Goal: Task Accomplishment & Management: Manage account settings

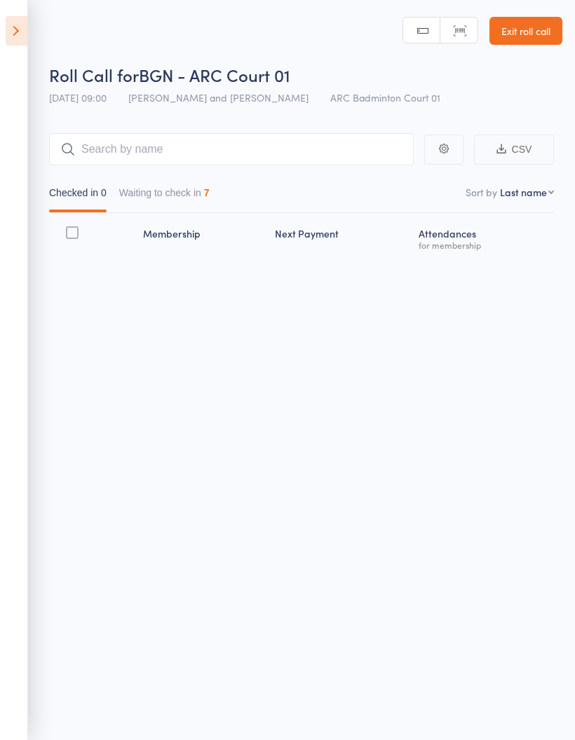
click at [200, 191] on button "Waiting to check in 7" at bounding box center [164, 196] width 90 height 32
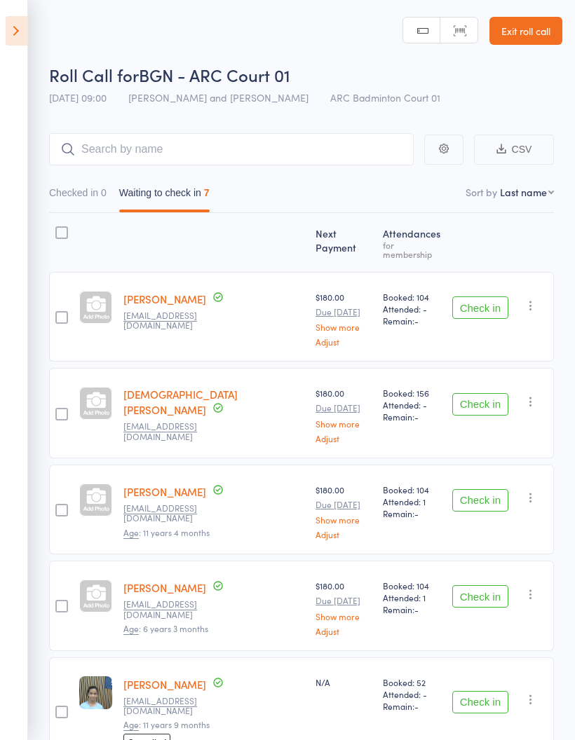
click at [18, 33] on icon at bounding box center [17, 30] width 22 height 29
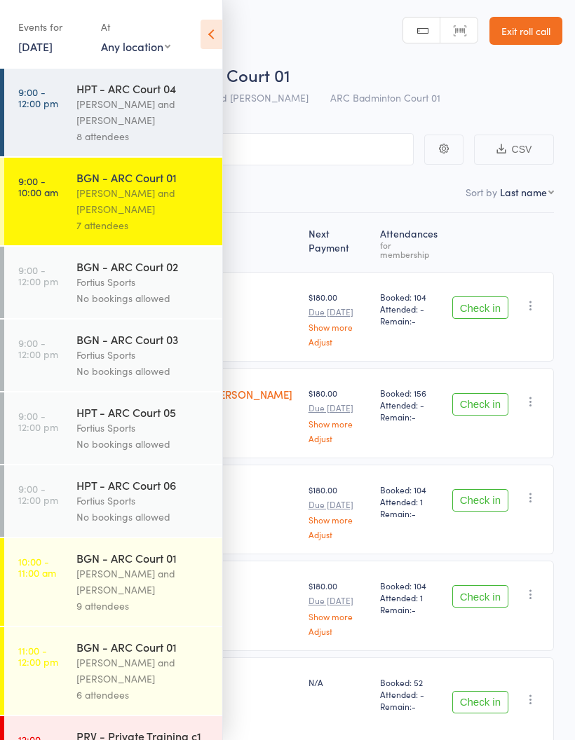
click at [160, 204] on div "Antonio Emanuel and Vinh Nguyen" at bounding box center [143, 201] width 134 height 32
click at [217, 36] on icon at bounding box center [212, 34] width 22 height 29
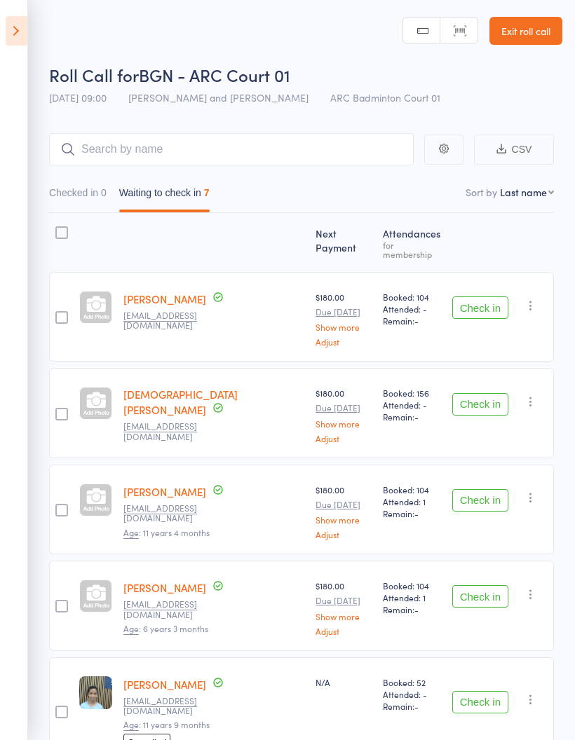
click at [482, 301] on button "Check in" at bounding box center [480, 308] width 56 height 22
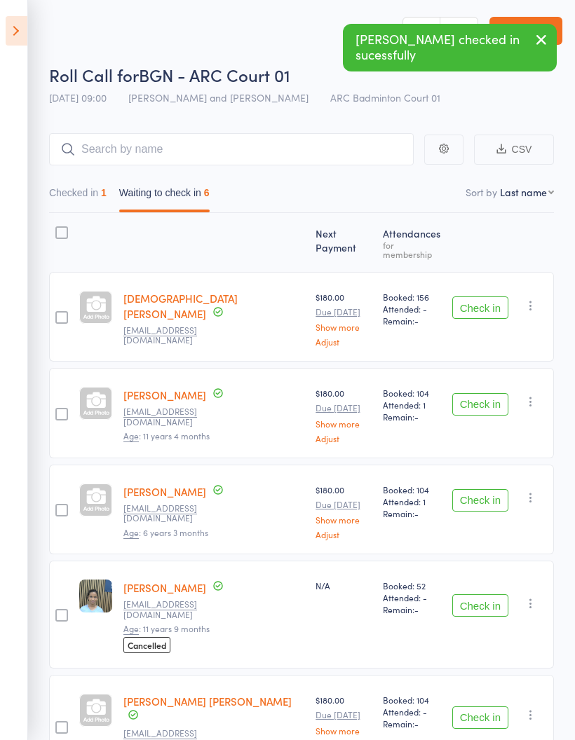
click at [482, 304] on button "Check in" at bounding box center [480, 308] width 56 height 22
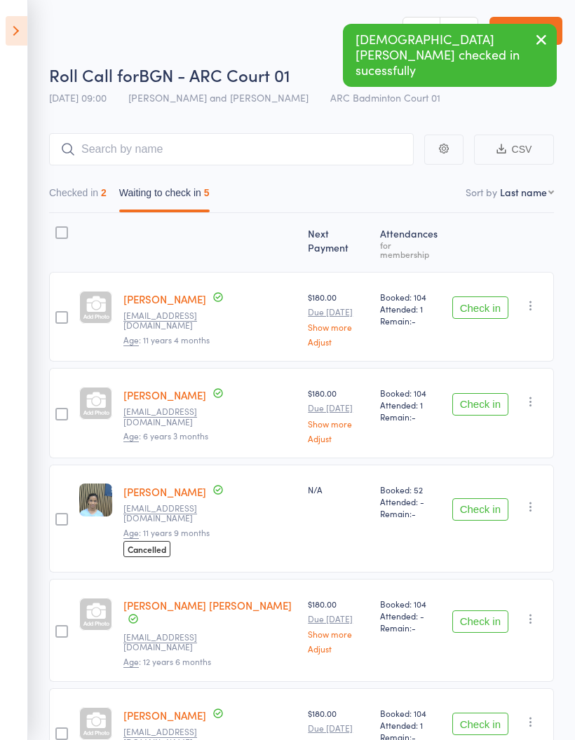
click at [481, 297] on button "Check in" at bounding box center [480, 308] width 56 height 22
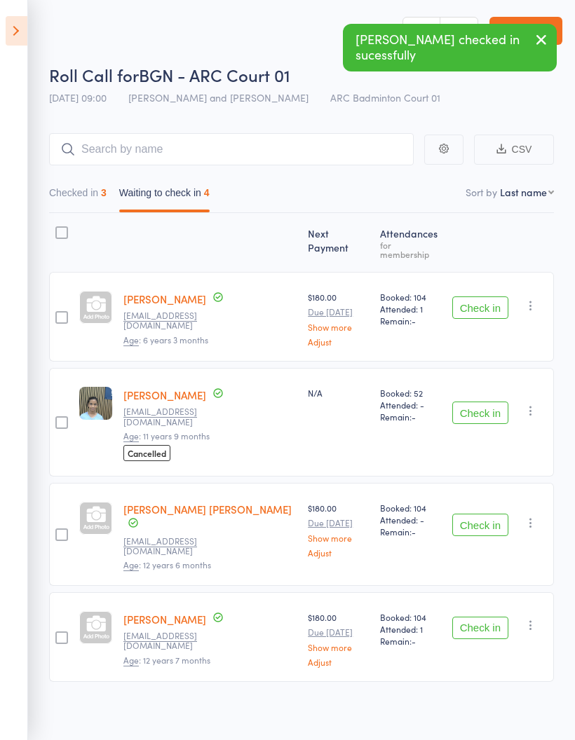
click at [480, 299] on button "Check in" at bounding box center [480, 308] width 56 height 22
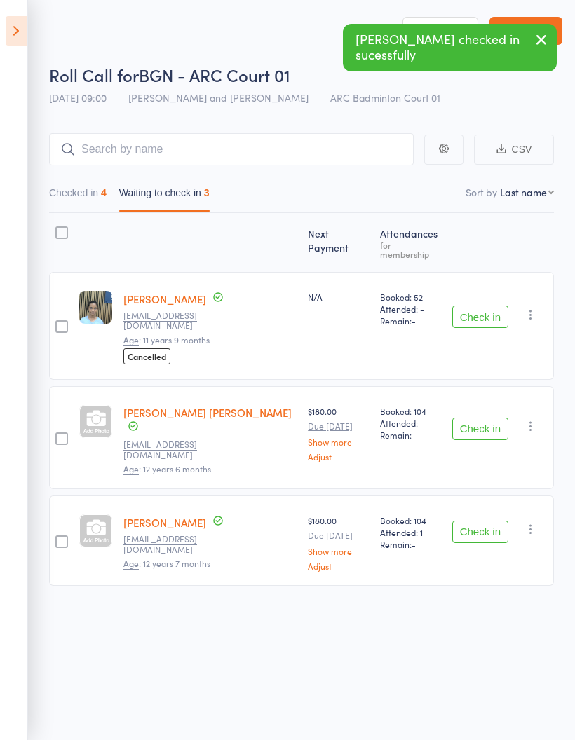
click at [487, 418] on button "Check in" at bounding box center [480, 429] width 56 height 22
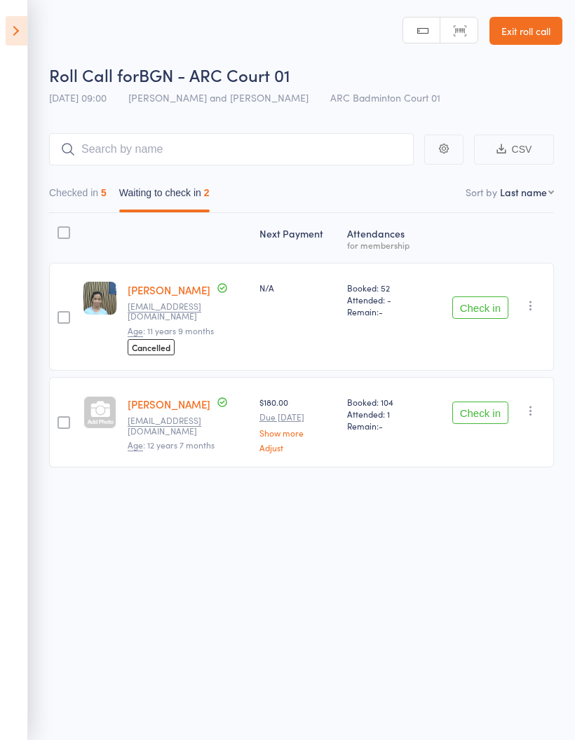
click at [69, 199] on button "Checked in 5" at bounding box center [77, 196] width 57 height 32
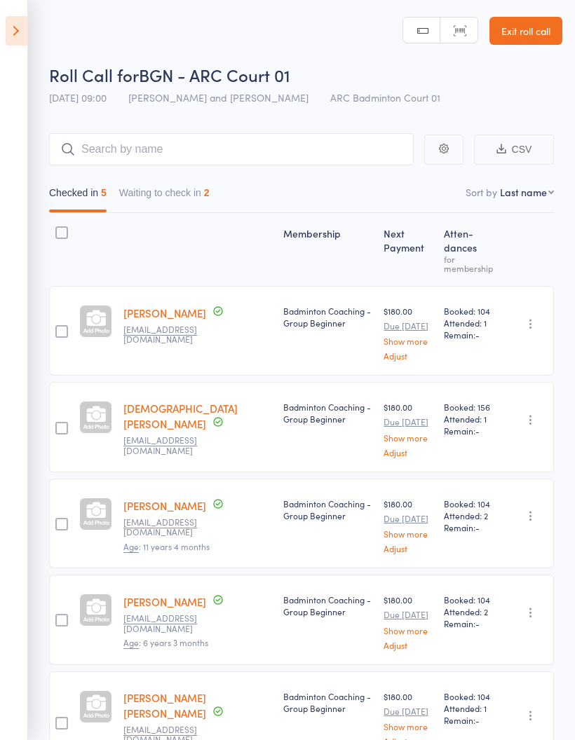
scroll to position [97, 0]
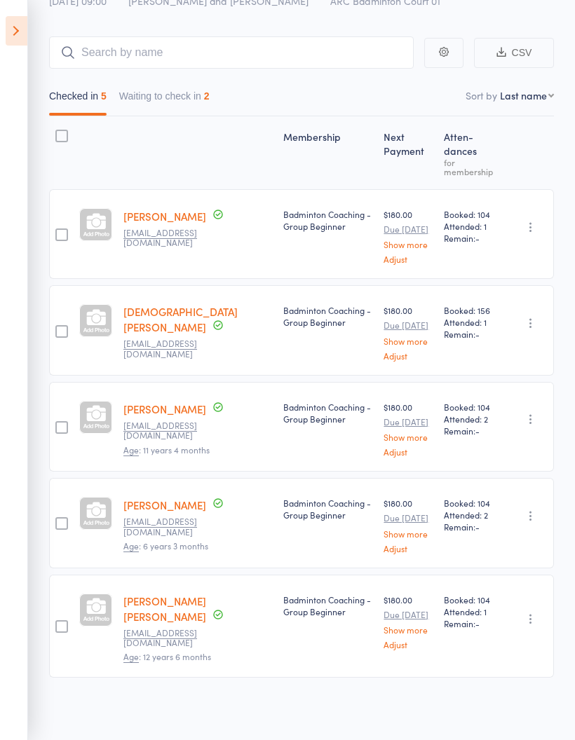
click at [165, 90] on button "Waiting to check in 2" at bounding box center [164, 99] width 90 height 32
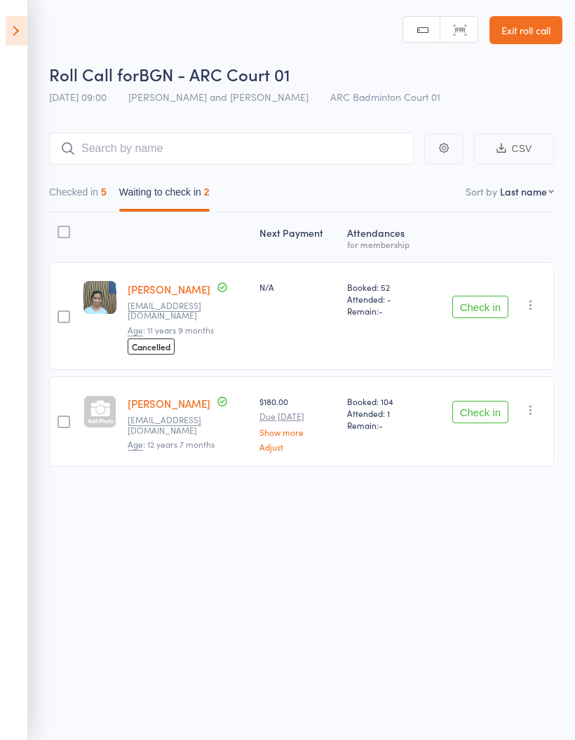
click at [93, 179] on button "Checked in 5" at bounding box center [77, 195] width 57 height 32
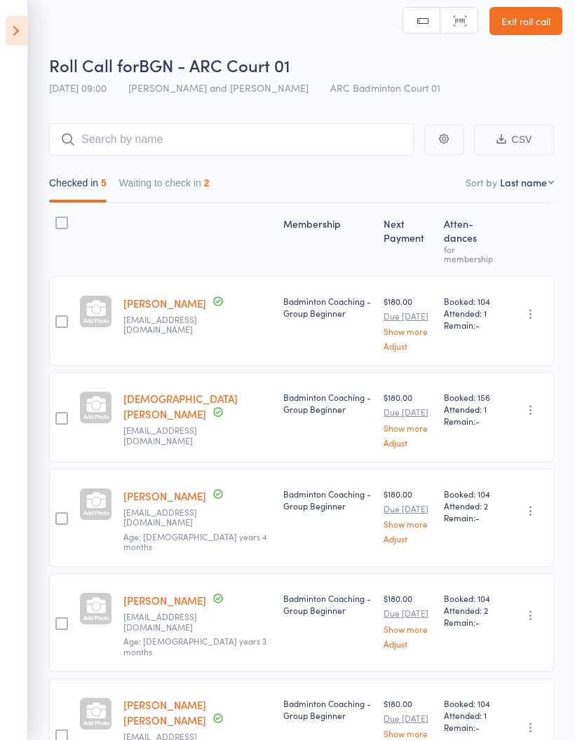
click at [179, 177] on button "Waiting to check in 2" at bounding box center [164, 186] width 90 height 32
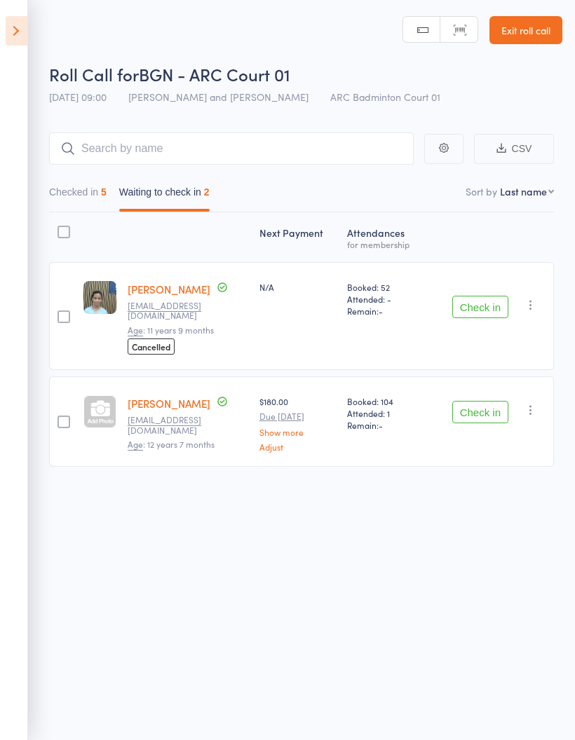
click at [81, 179] on button "Checked in 5" at bounding box center [77, 195] width 57 height 32
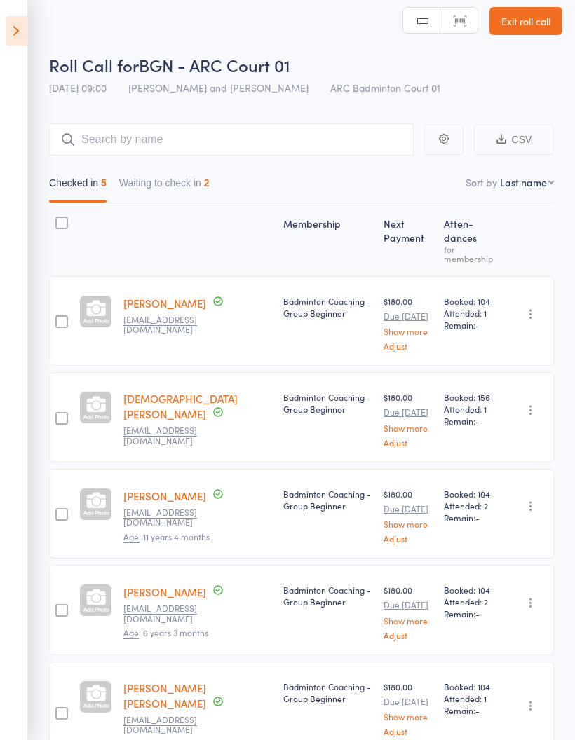
click at [178, 185] on button "Waiting to check in 2" at bounding box center [164, 186] width 90 height 32
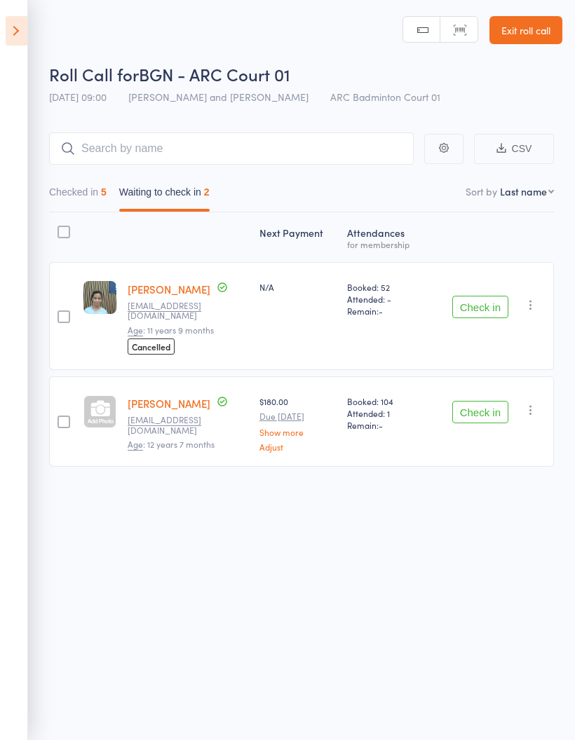
click at [95, 184] on button "Checked in 5" at bounding box center [77, 195] width 57 height 32
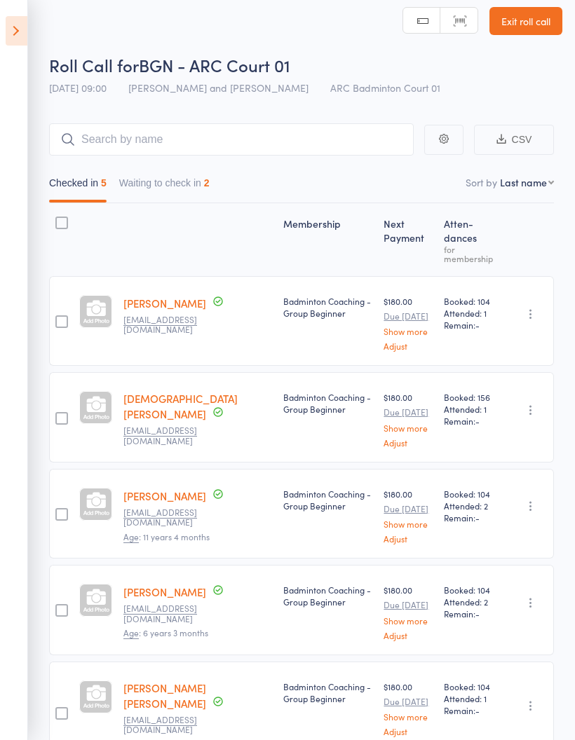
click at [20, 43] on icon at bounding box center [17, 30] width 22 height 29
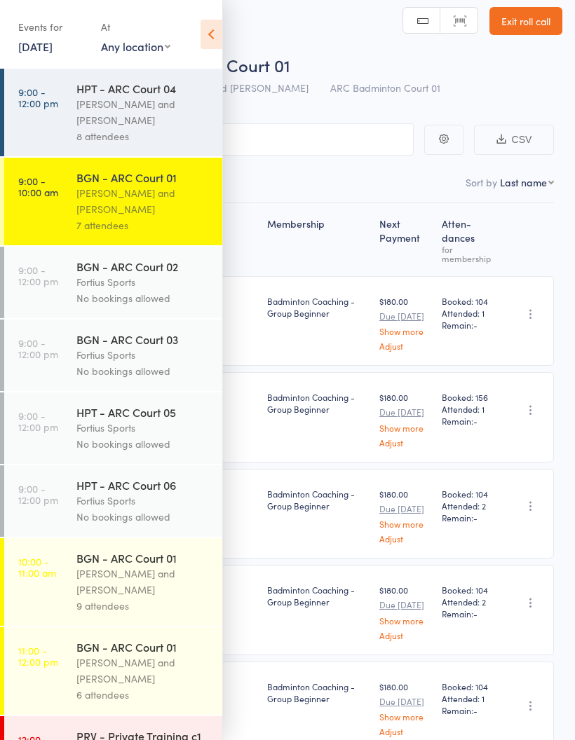
scroll to position [0, 0]
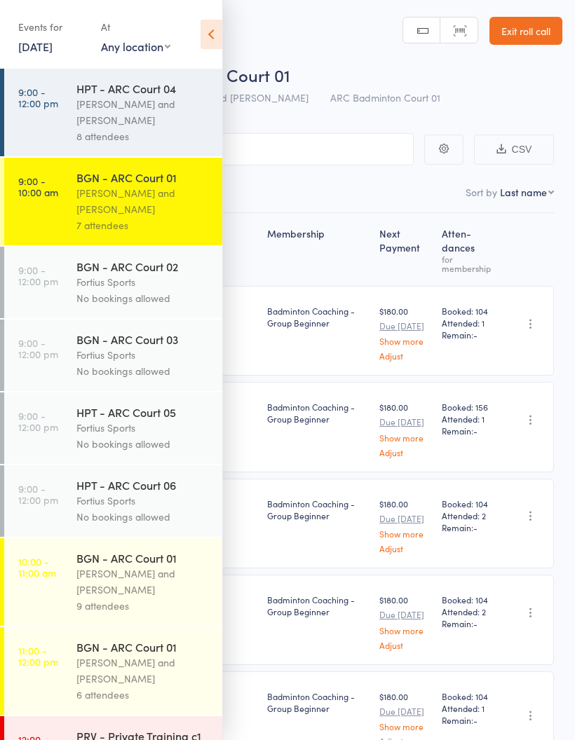
click at [132, 107] on div "Kathiravun Manivannan and Heymard Humblers" at bounding box center [143, 112] width 134 height 32
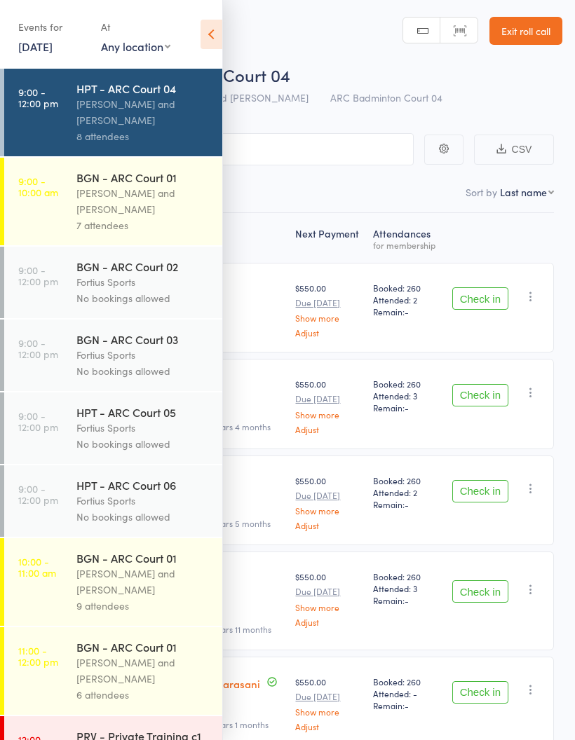
click at [208, 36] on icon at bounding box center [212, 34] width 22 height 29
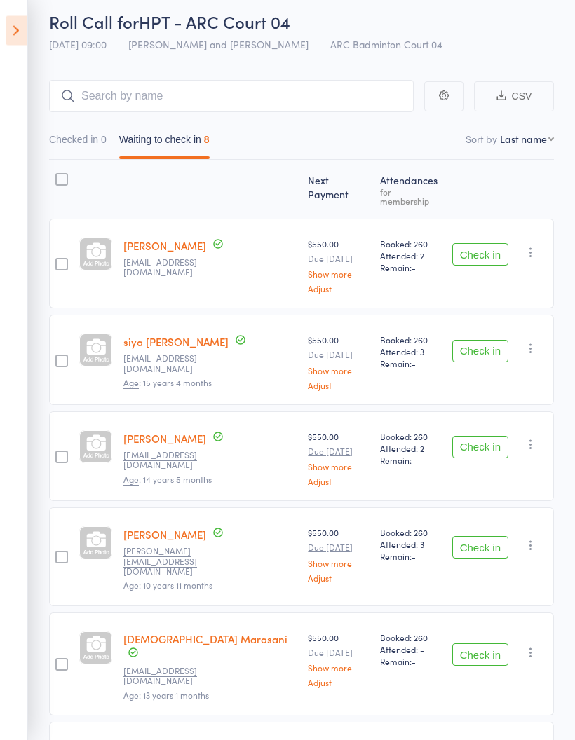
scroll to position [62, 0]
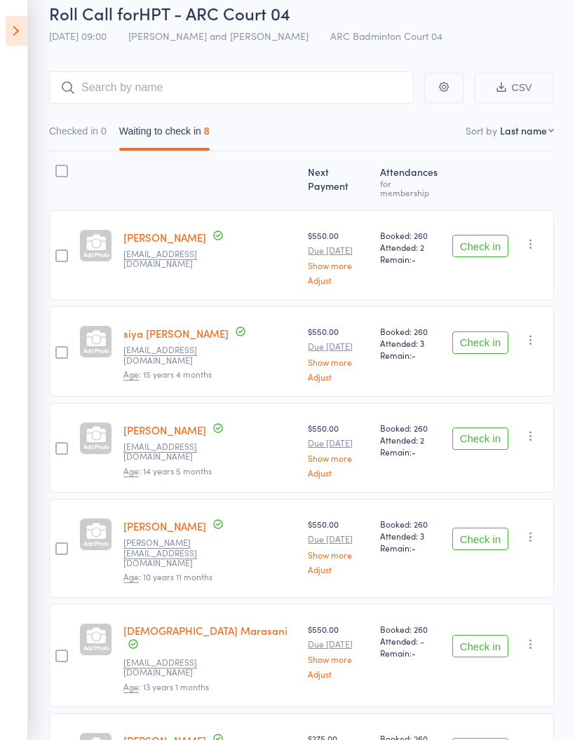
click at [484, 240] on button "Check in" at bounding box center [480, 246] width 56 height 22
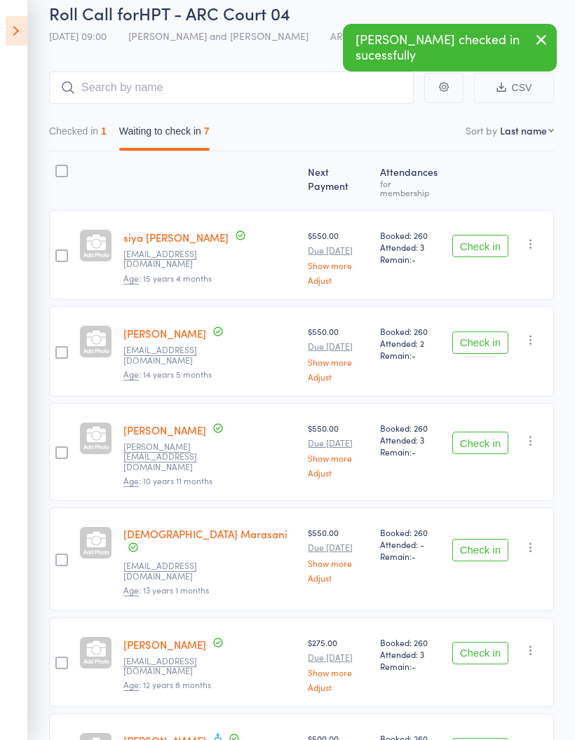
click at [484, 241] on button "Check in" at bounding box center [480, 246] width 56 height 22
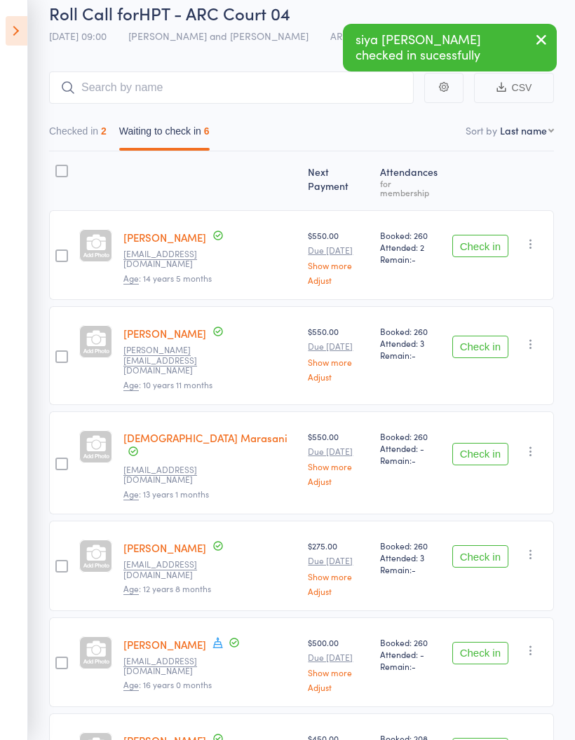
click at [498, 236] on button "Check in" at bounding box center [480, 246] width 56 height 22
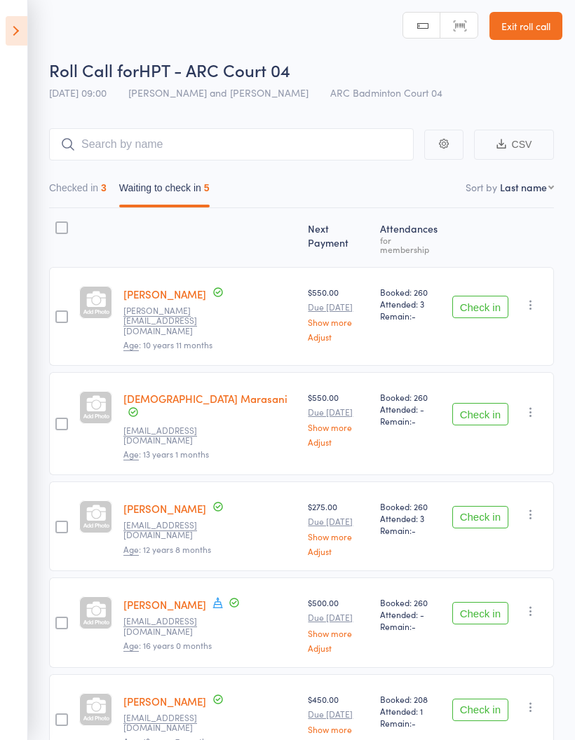
click at [482, 267] on div "Check in Check in Send message Add Note Add Task Add Flag Remove Mark absent" at bounding box center [500, 316] width 107 height 99
click at [488, 297] on button "Check in" at bounding box center [480, 307] width 56 height 22
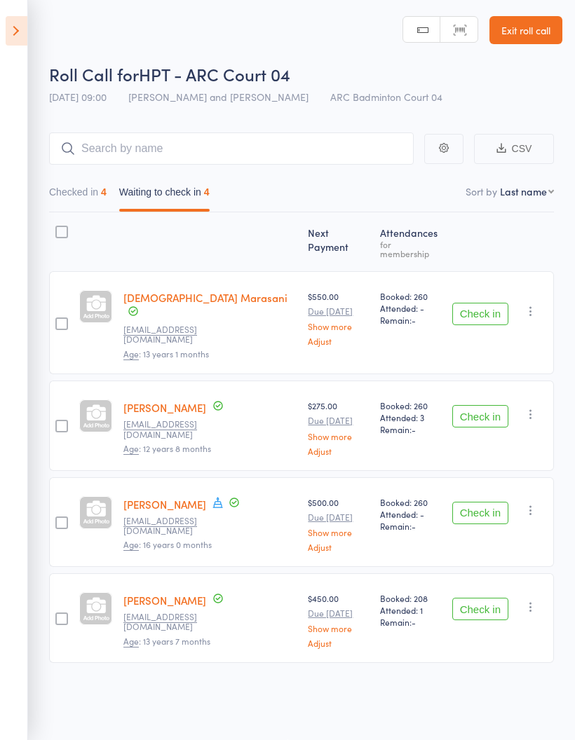
click at [83, 193] on button "Checked in 4" at bounding box center [77, 195] width 57 height 32
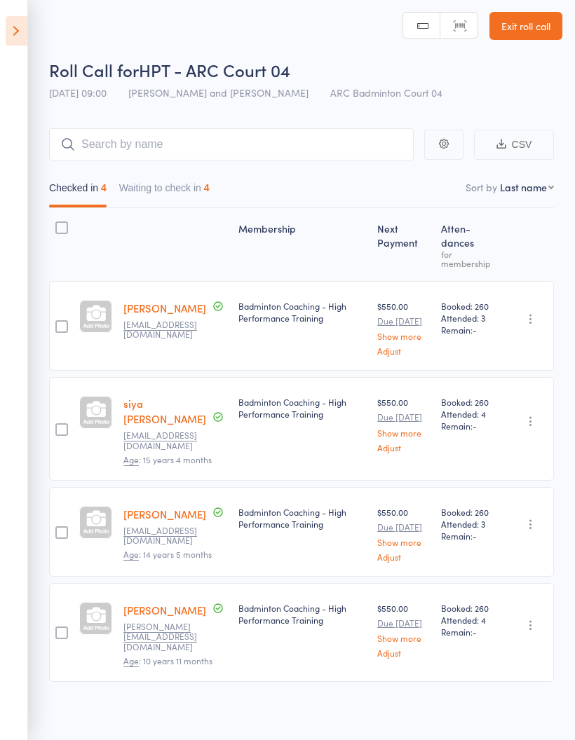
click at [179, 181] on button "Waiting to check in 4" at bounding box center [164, 191] width 90 height 32
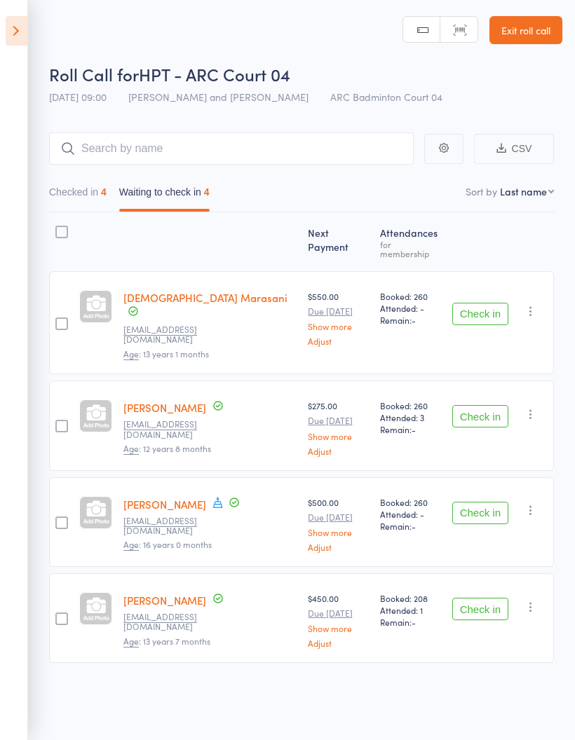
click at [50, 183] on button "Checked in 4" at bounding box center [77, 195] width 57 height 32
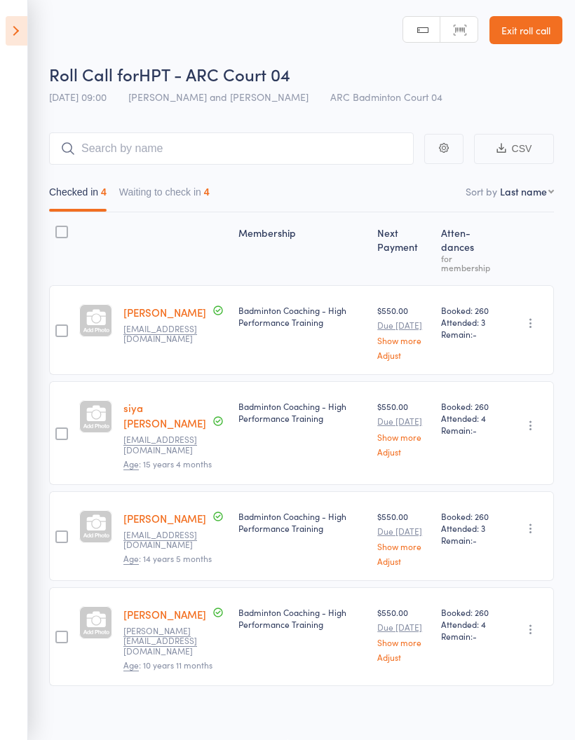
scroll to position [0, 0]
click at [178, 194] on button "Waiting to check in 4" at bounding box center [164, 196] width 90 height 32
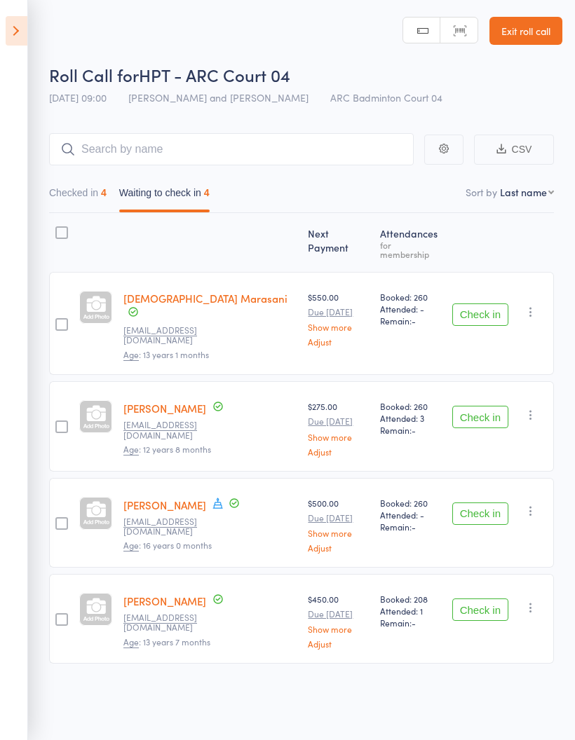
click at [72, 201] on button "Checked in 4" at bounding box center [77, 196] width 57 height 32
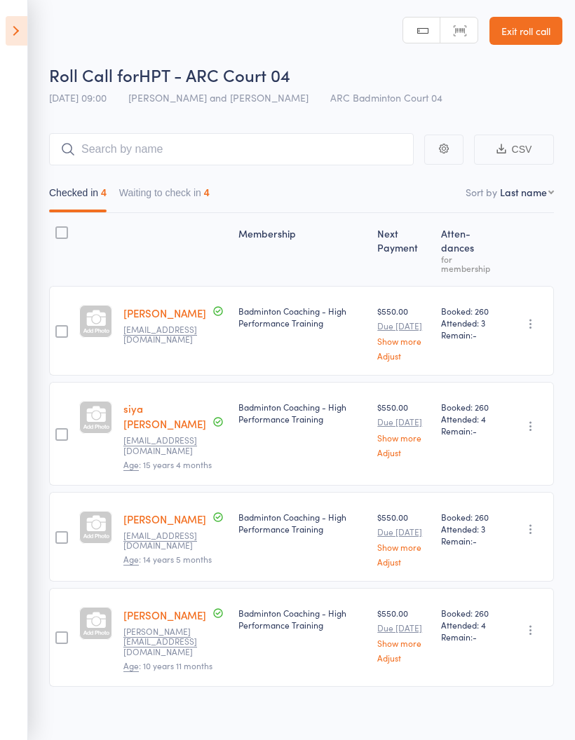
click at [6, 29] on icon at bounding box center [17, 30] width 22 height 29
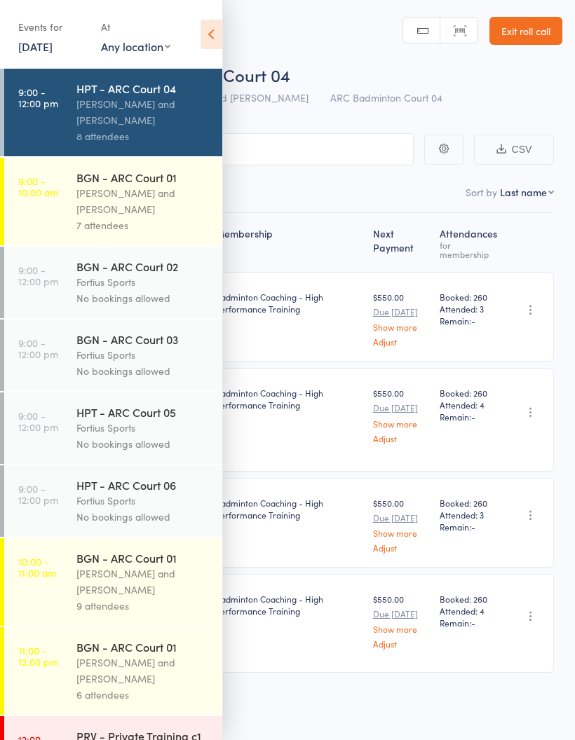
click at [259, 58] on header "Roll Call for HPT - ARC Court 04 16 Aug 09:00 Kathiravun Manivannan and Heymard…" at bounding box center [287, 56] width 575 height 112
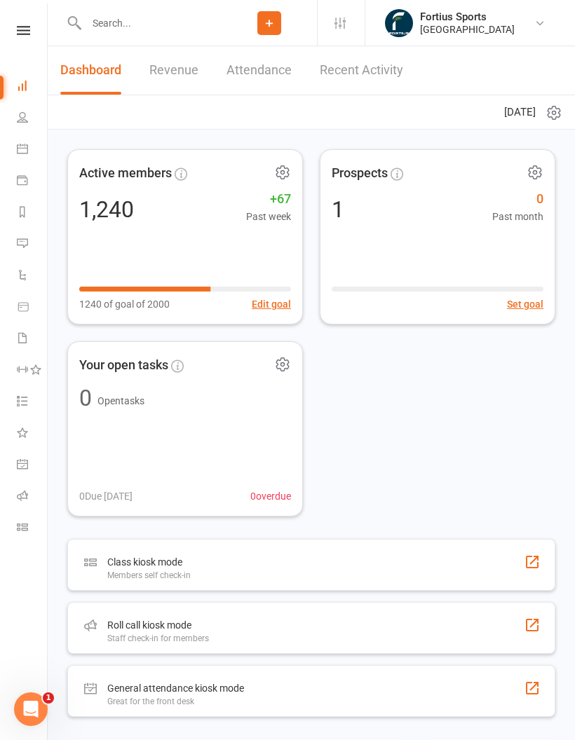
click at [165, 21] on input "text" at bounding box center [152, 23] width 140 height 20
type input "L"
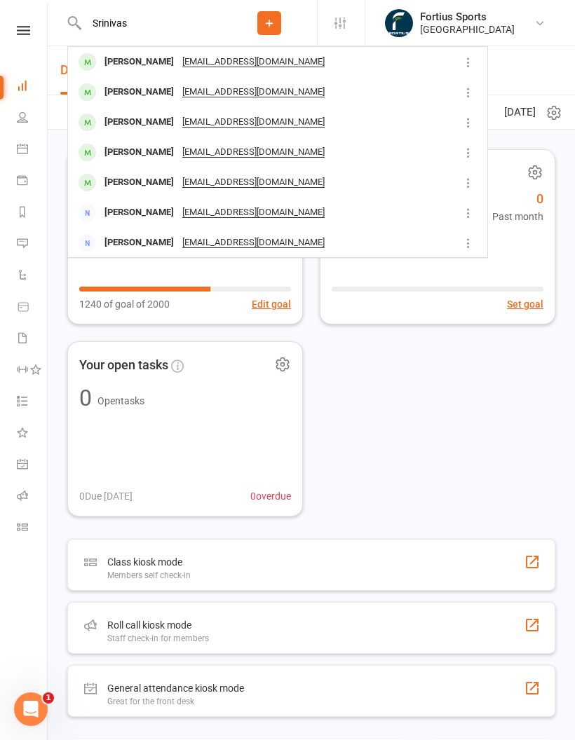
type input "Srinivas"
click at [137, 211] on div "[PERSON_NAME]" at bounding box center [139, 213] width 78 height 20
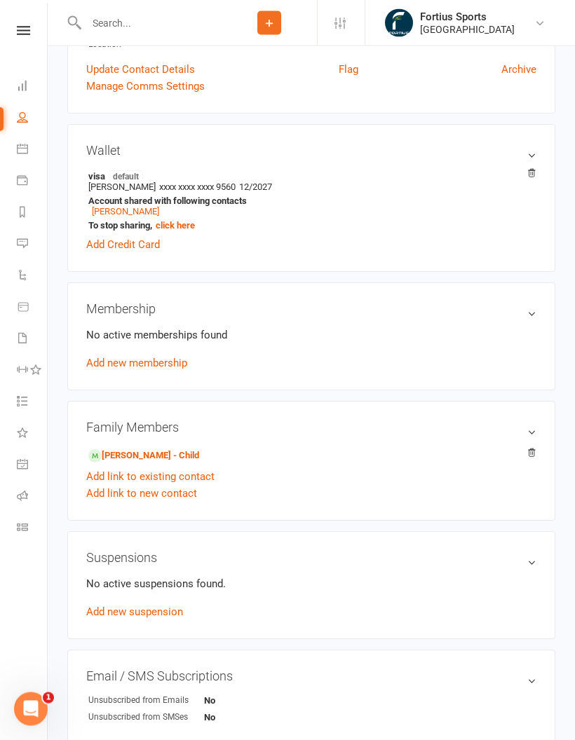
scroll to position [298, 0]
click at [160, 463] on link "[PERSON_NAME] - Child" at bounding box center [143, 456] width 111 height 15
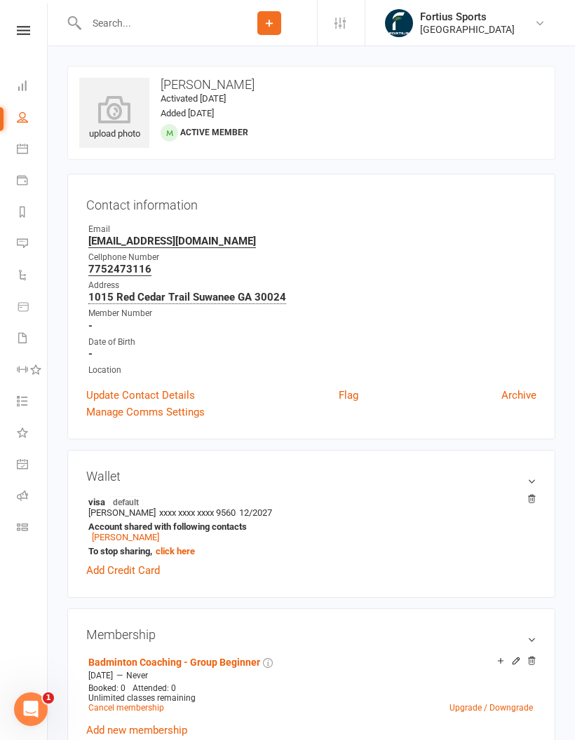
click at [180, 13] on input "text" at bounding box center [152, 23] width 140 height 20
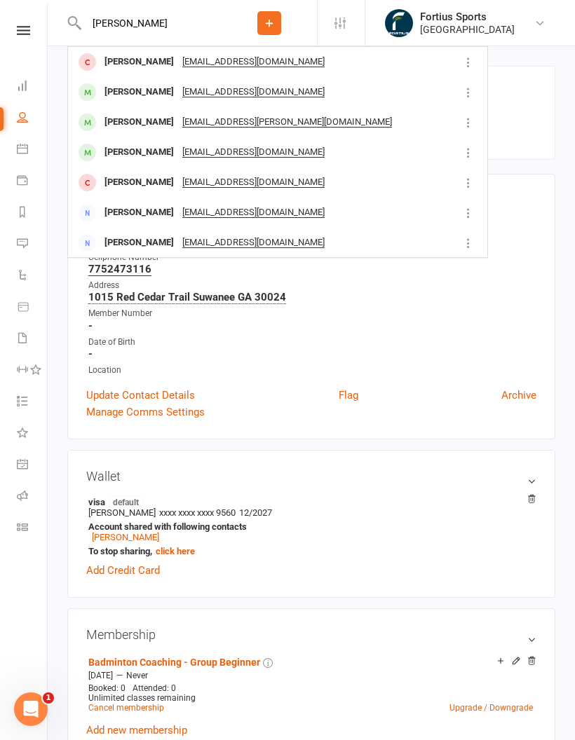
type input "[PERSON_NAME]"
click at [163, 131] on div "[PERSON_NAME]" at bounding box center [139, 122] width 78 height 20
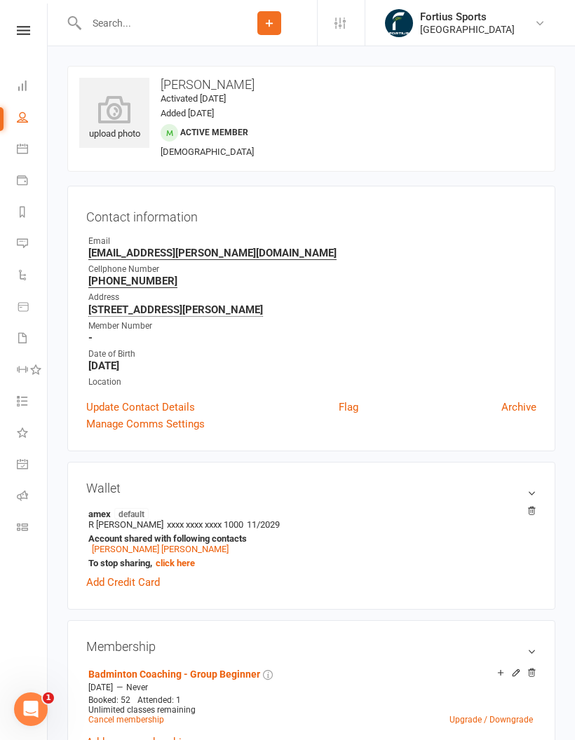
click at [139, 25] on input "text" at bounding box center [152, 23] width 140 height 20
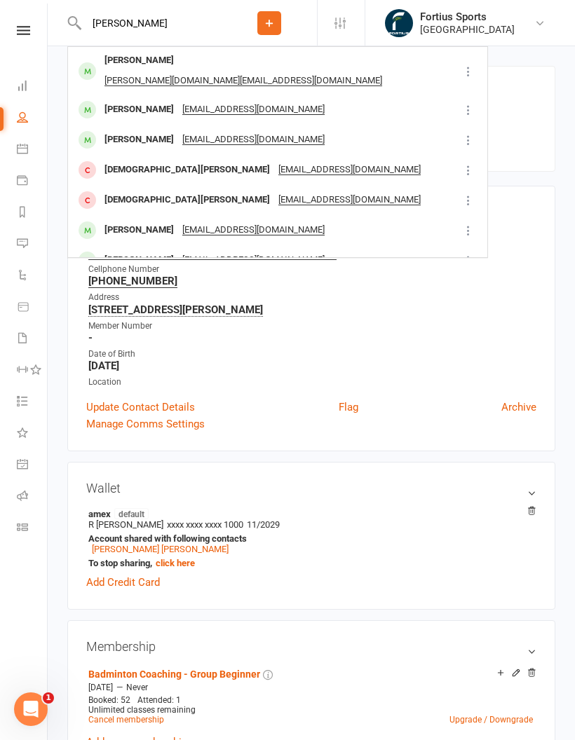
type input "[PERSON_NAME]"
click at [95, 60] on div at bounding box center [87, 71] width 26 height 23
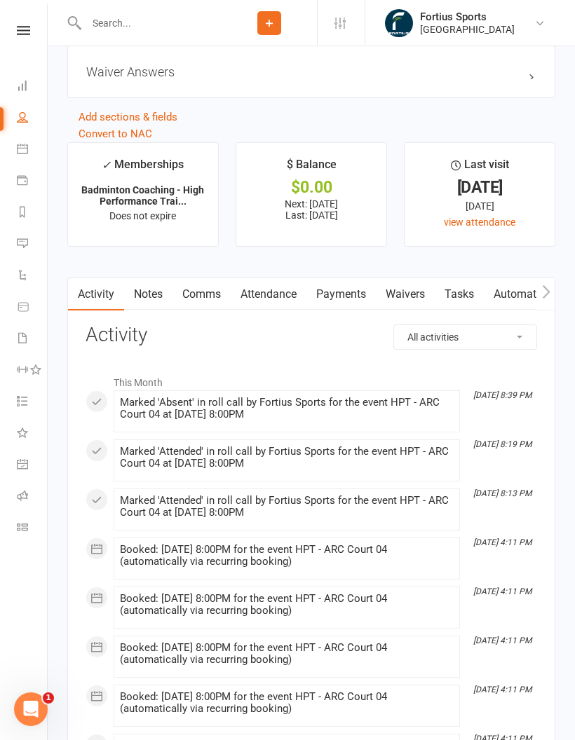
scroll to position [1654, 0]
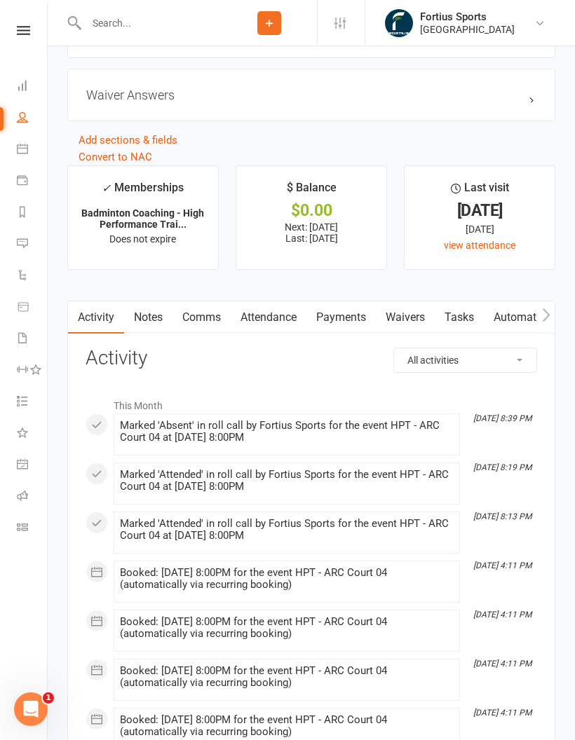
click at [339, 334] on link "Payments" at bounding box center [340, 317] width 69 height 32
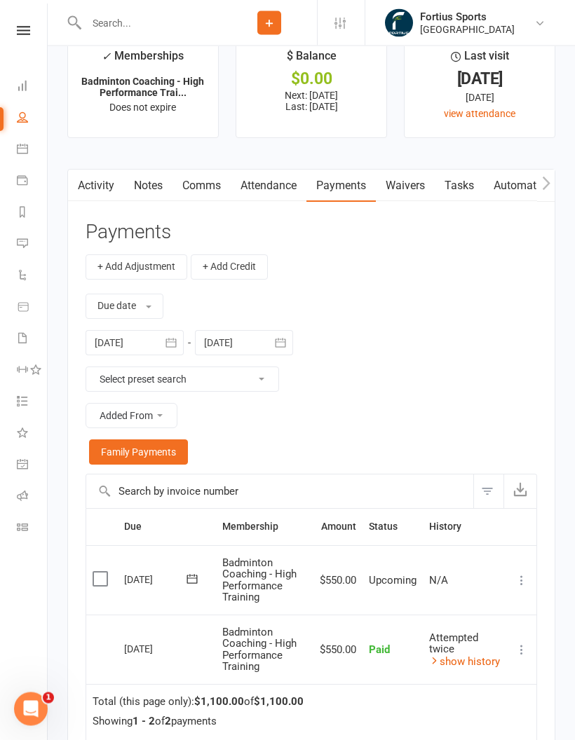
scroll to position [1803, 0]
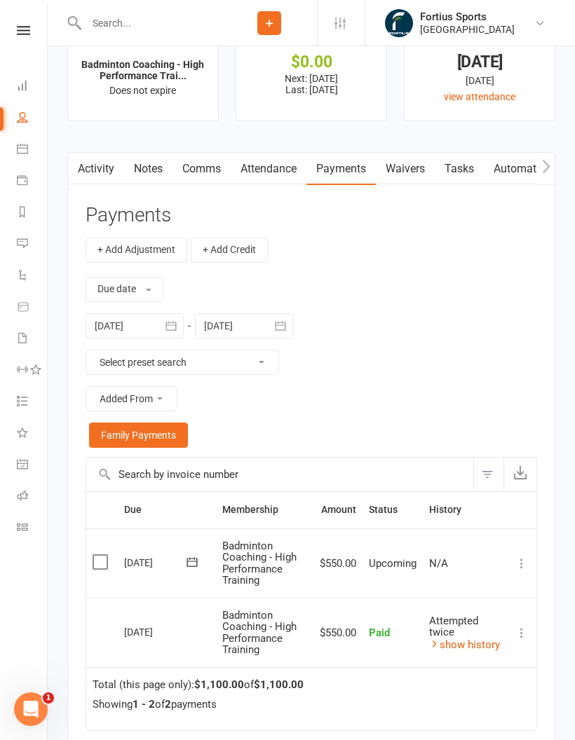
click at [96, 172] on link "Activity" at bounding box center [96, 169] width 56 height 32
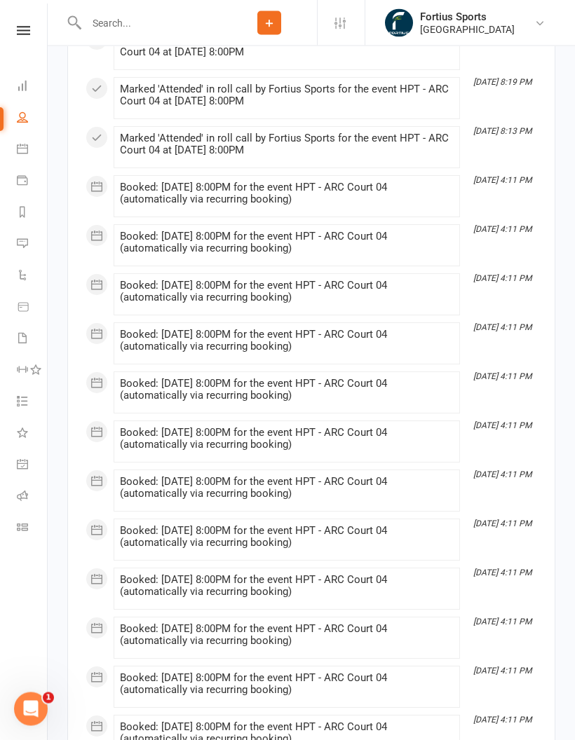
scroll to position [2040, 0]
click at [121, 182] on li "[DATE] 4:11 PM Booked: [DATE] 8:00PM for the event HPT - ARC Court 04 (automati…" at bounding box center [287, 196] width 346 height 42
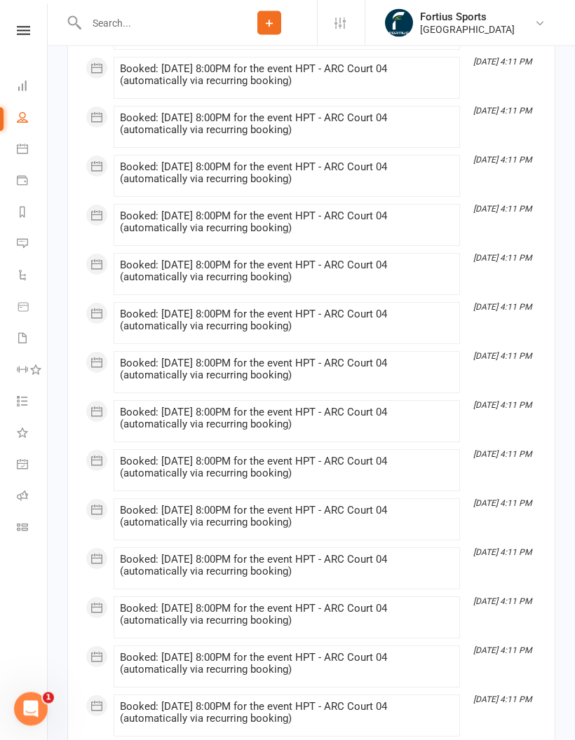
scroll to position [2403, 0]
